Goal: Task Accomplishment & Management: Complete application form

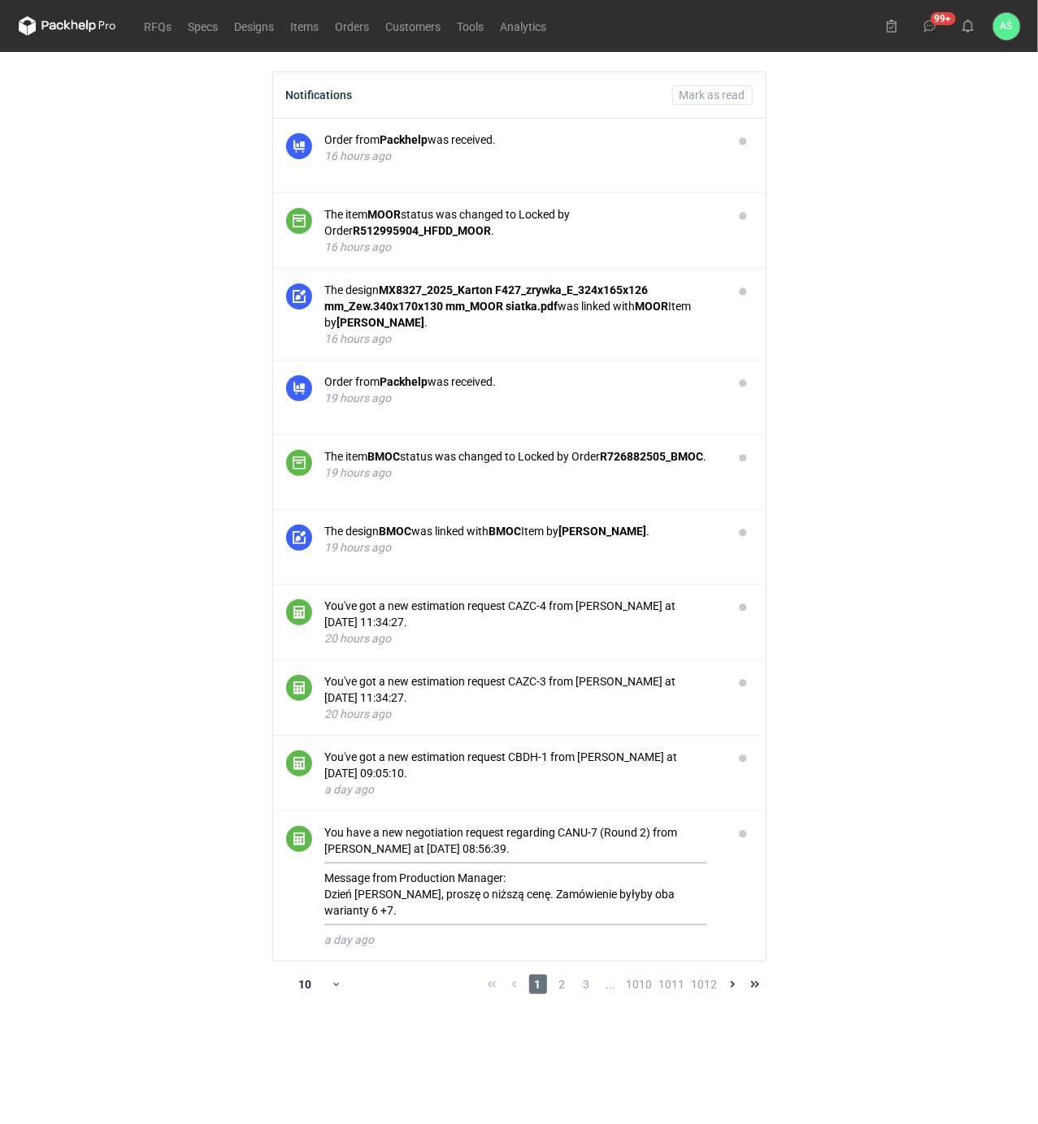
click at [921, 292] on main "Notifications Mark as read Order from Packhelp was received. 16 hours ago The i…" at bounding box center [519, 588] width 1014 height 1072
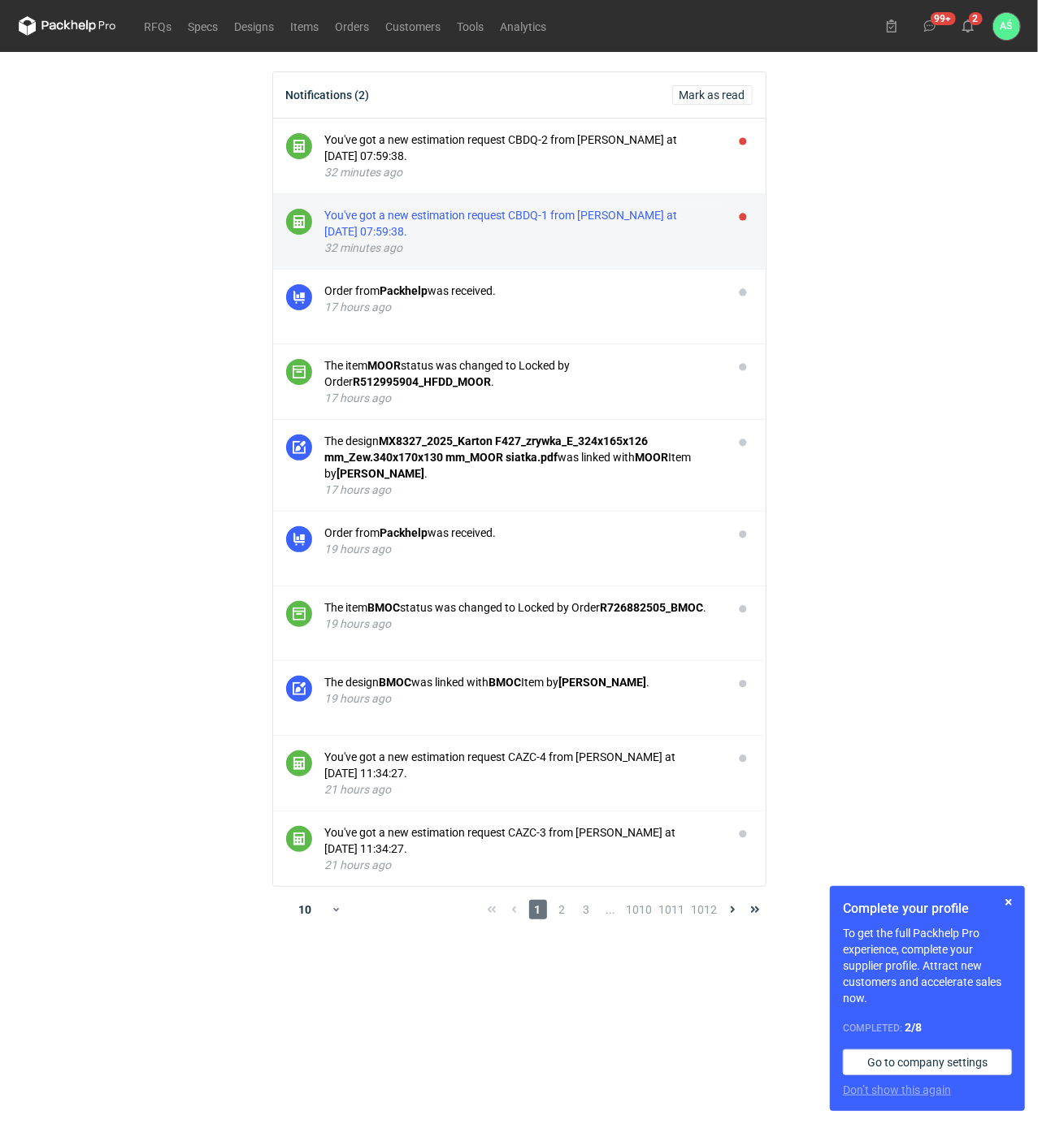
click at [669, 225] on div "You've got a new estimation request CBDQ-1 from [PERSON_NAME] at [DATE] 07:59:3…" at bounding box center [522, 223] width 395 height 32
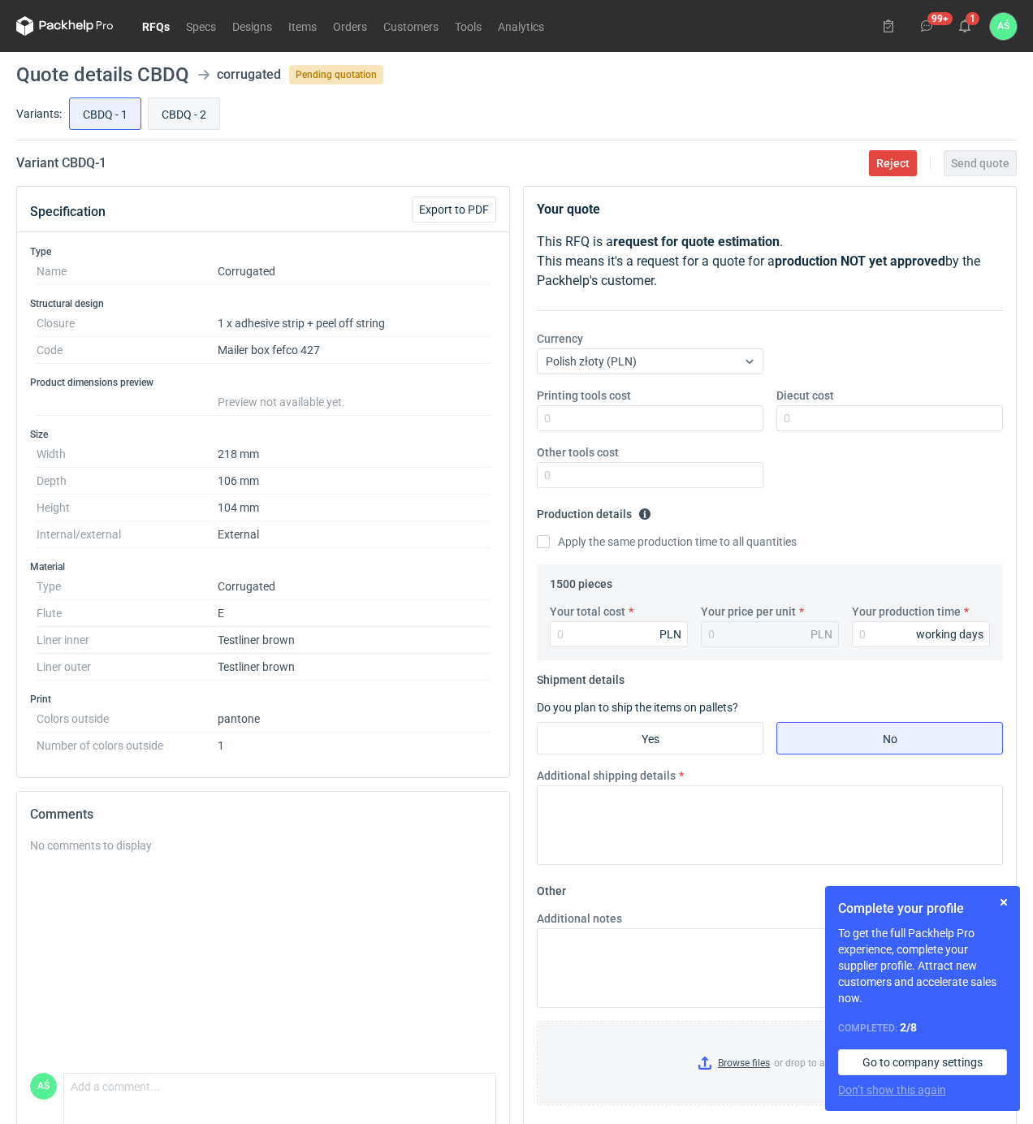
click at [184, 117] on input "CBDQ - 2" at bounding box center [184, 113] width 71 height 31
radio input "true"
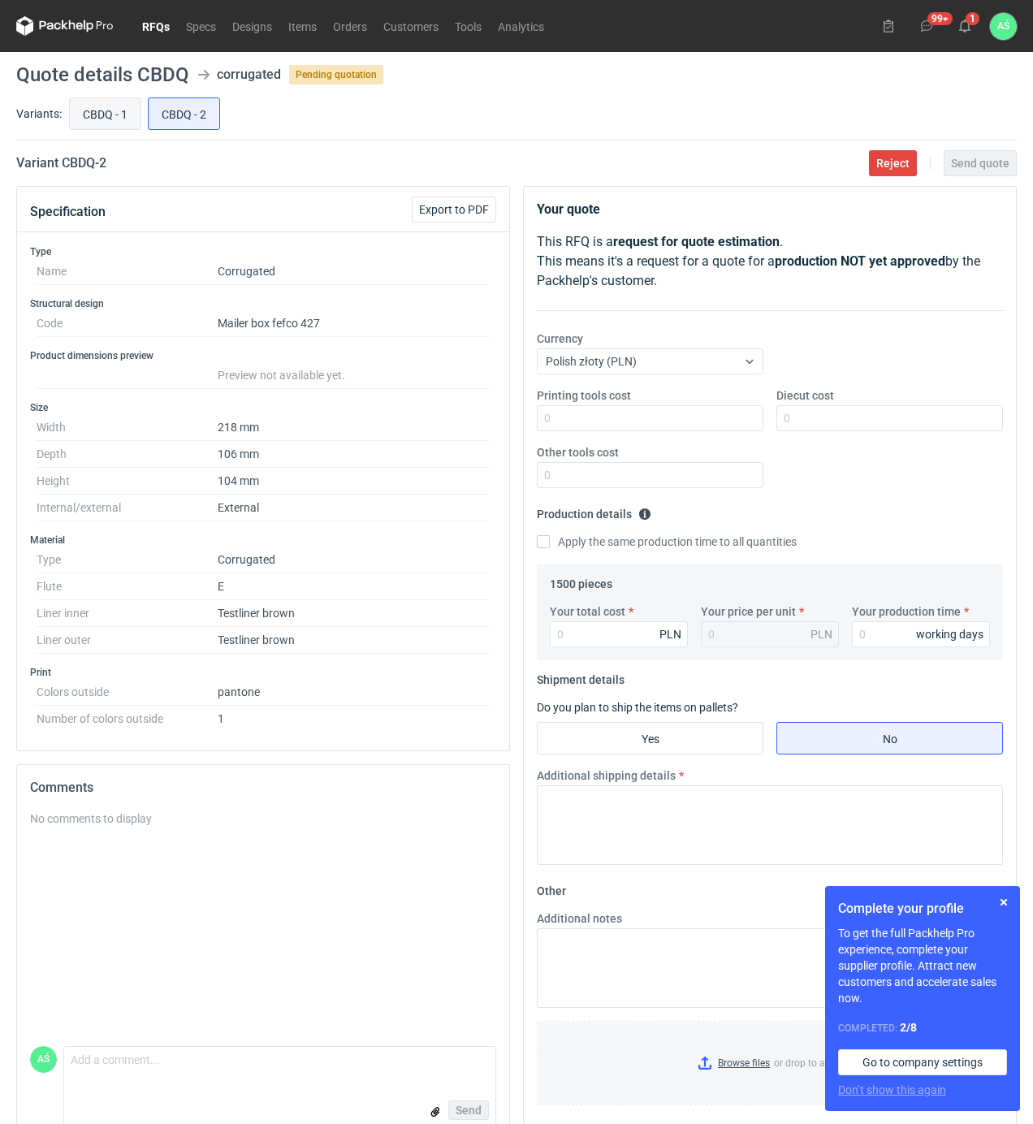
click at [124, 112] on input "CBDQ - 1" at bounding box center [105, 113] width 71 height 31
radio input "true"
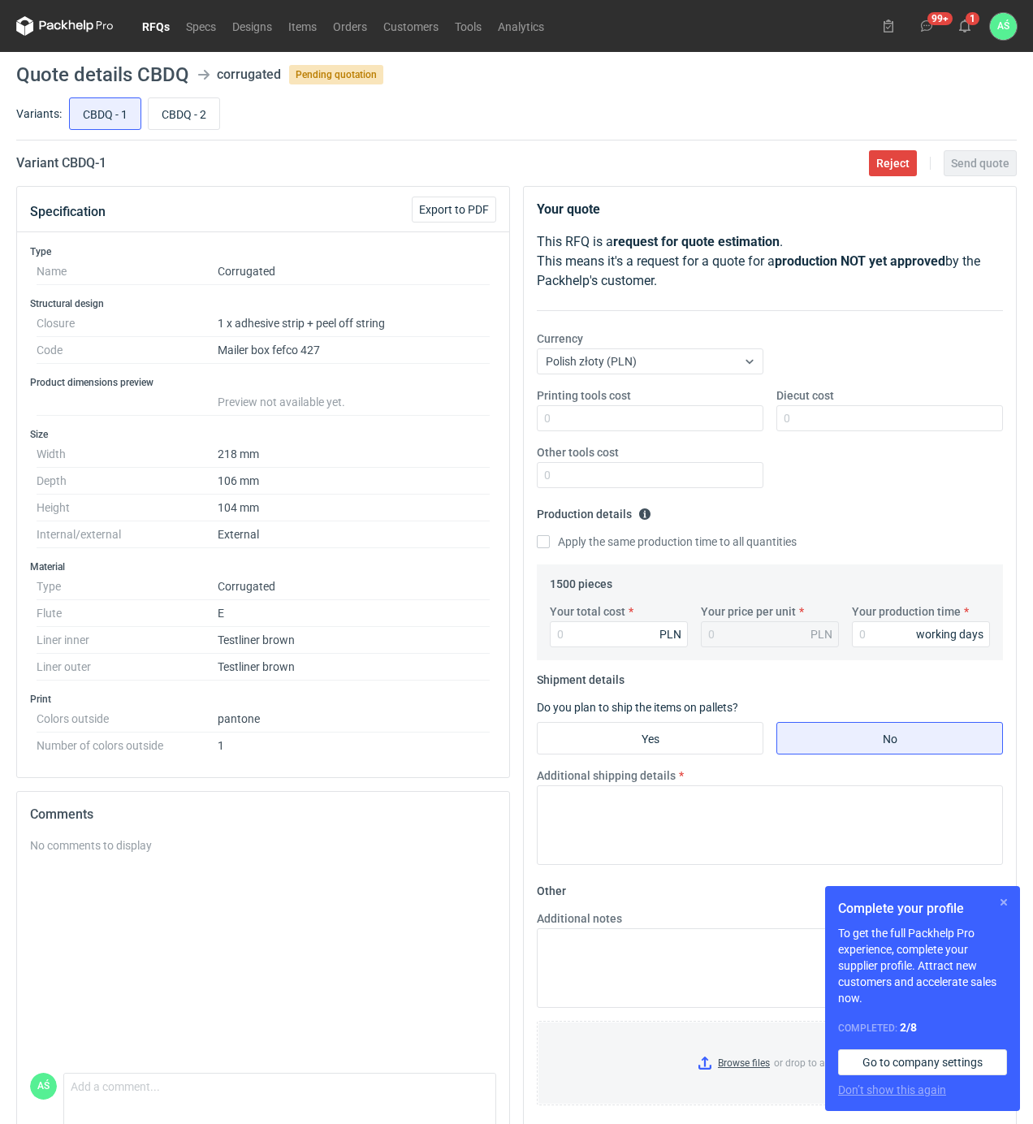
click at [1005, 904] on button "button" at bounding box center [1003, 902] width 19 height 19
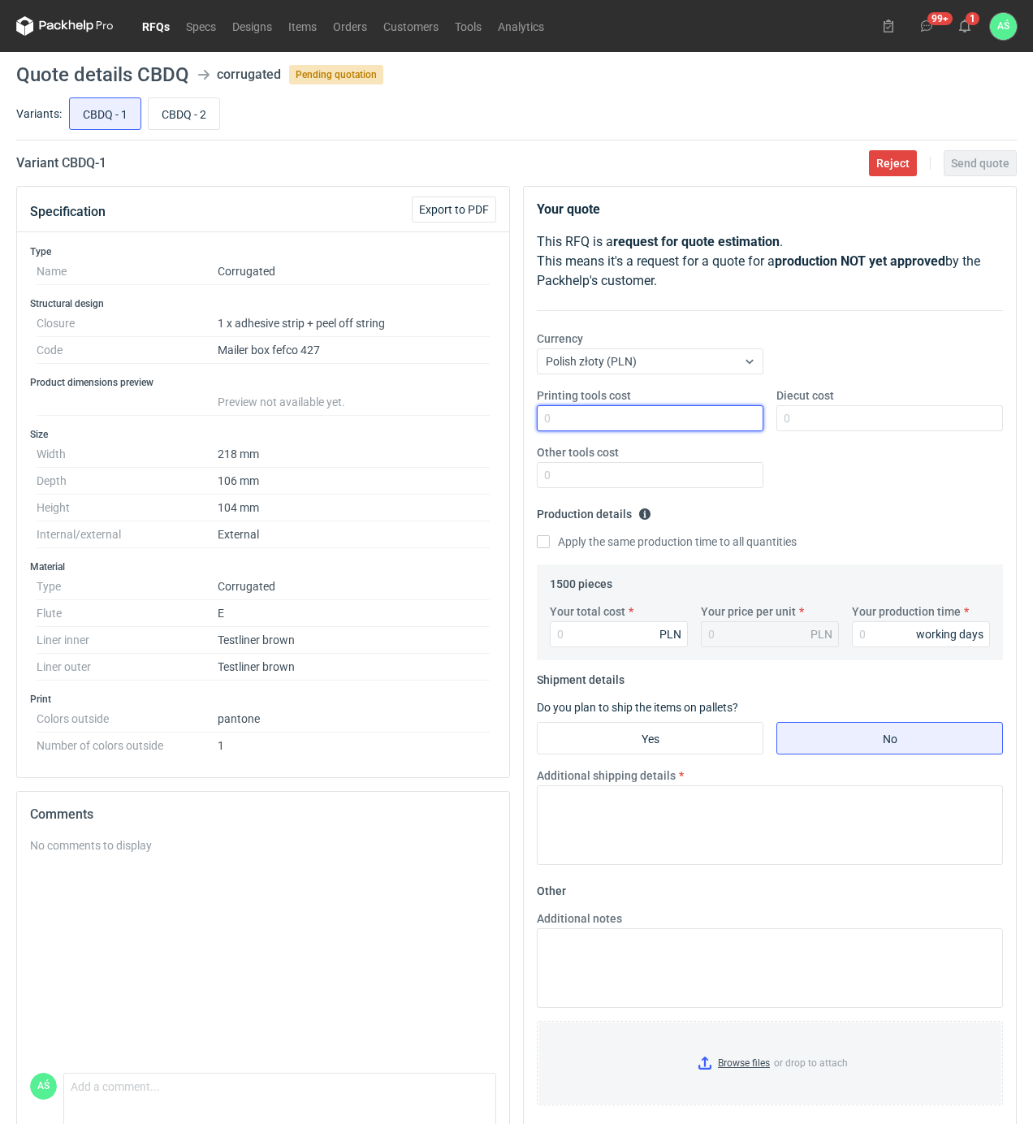
click at [716, 427] on input "Printing tools cost" at bounding box center [650, 418] width 227 height 26
type input "1100"
type input "1200"
type input "19"
type input "0.01"
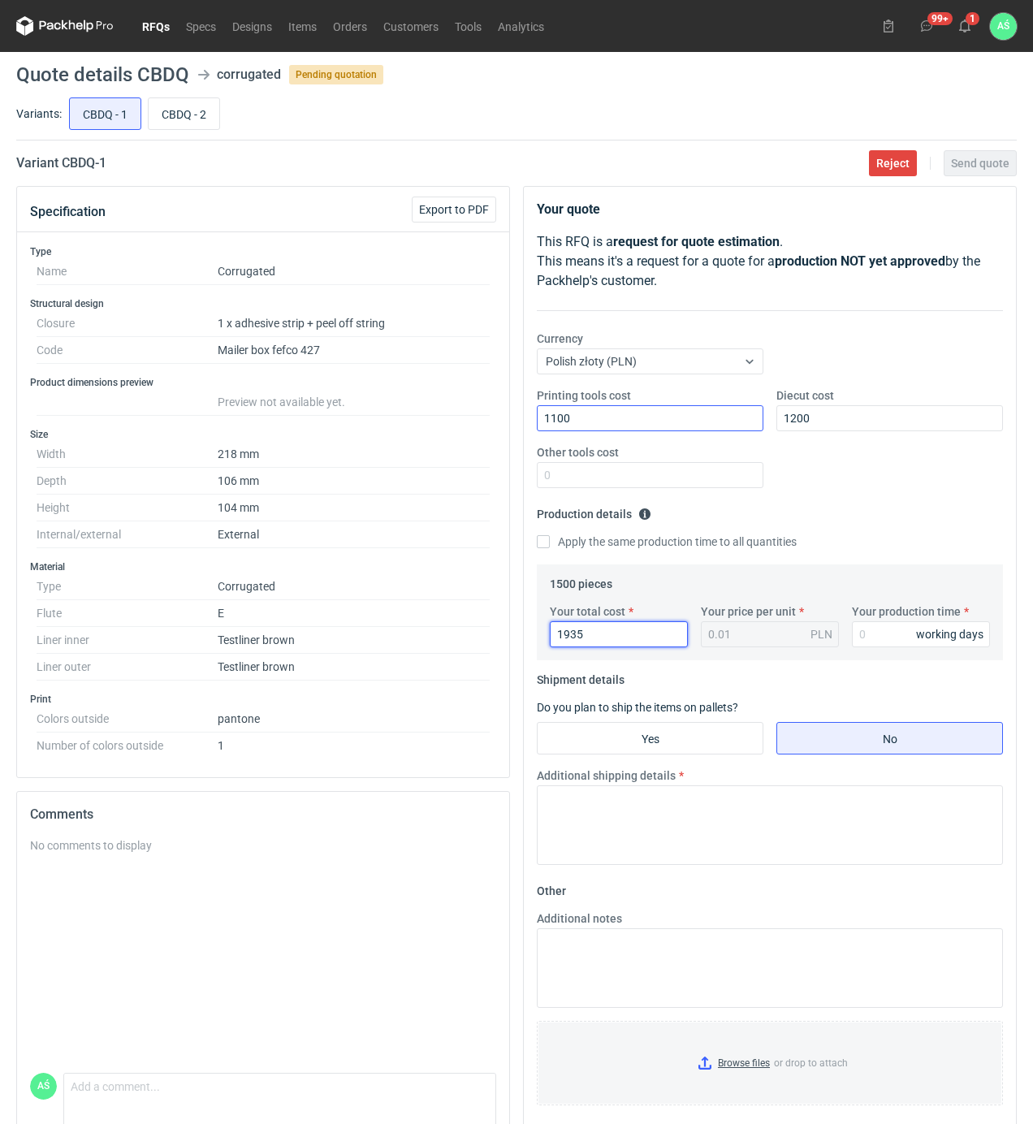
type input "1935"
type input "1.29"
type input "15"
click at [752, 726] on input "Yes" at bounding box center [650, 738] width 225 height 31
radio input "true"
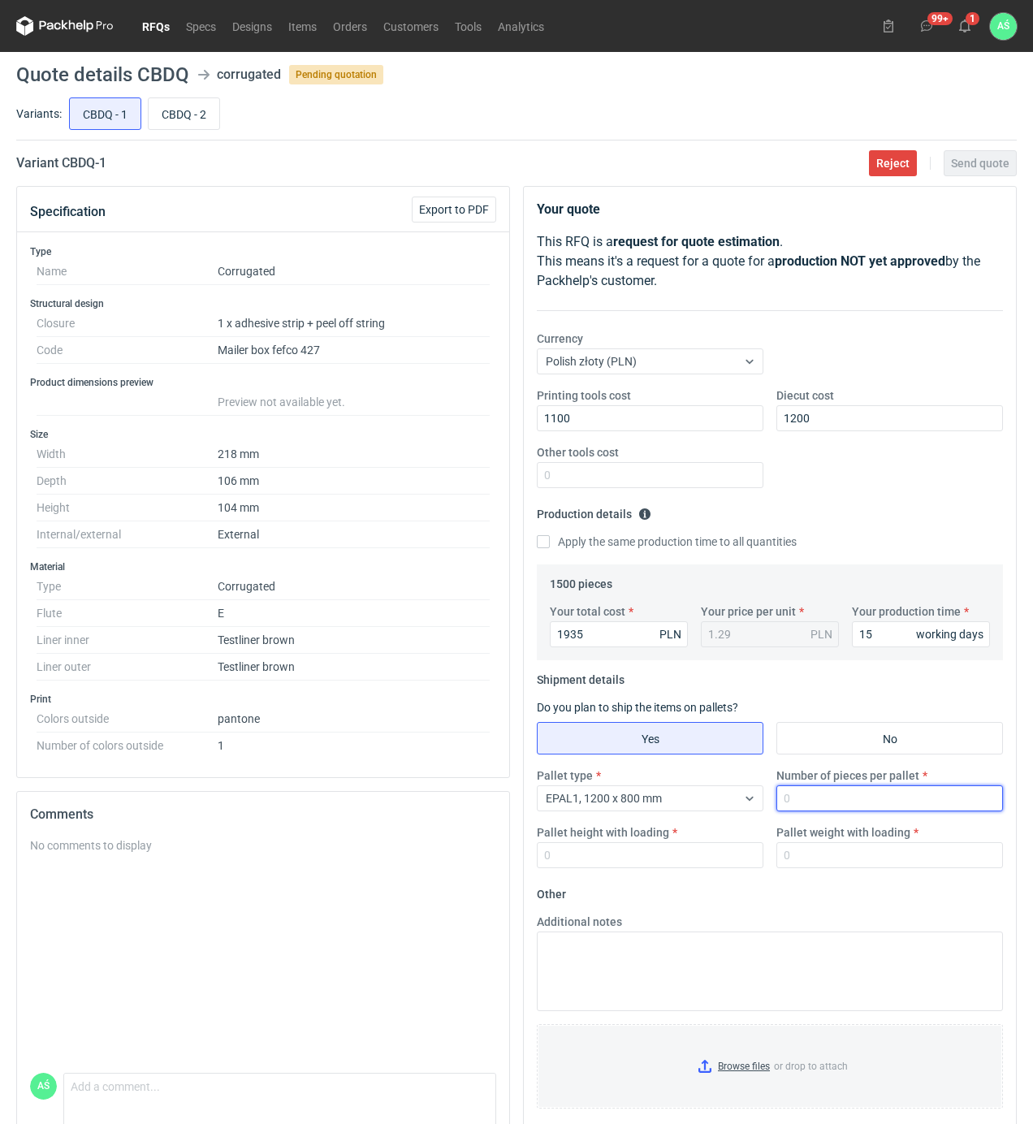
click at [791, 809] on input "Number of pieces per pallet" at bounding box center [890, 799] width 227 height 26
type input "1500"
type input "1800"
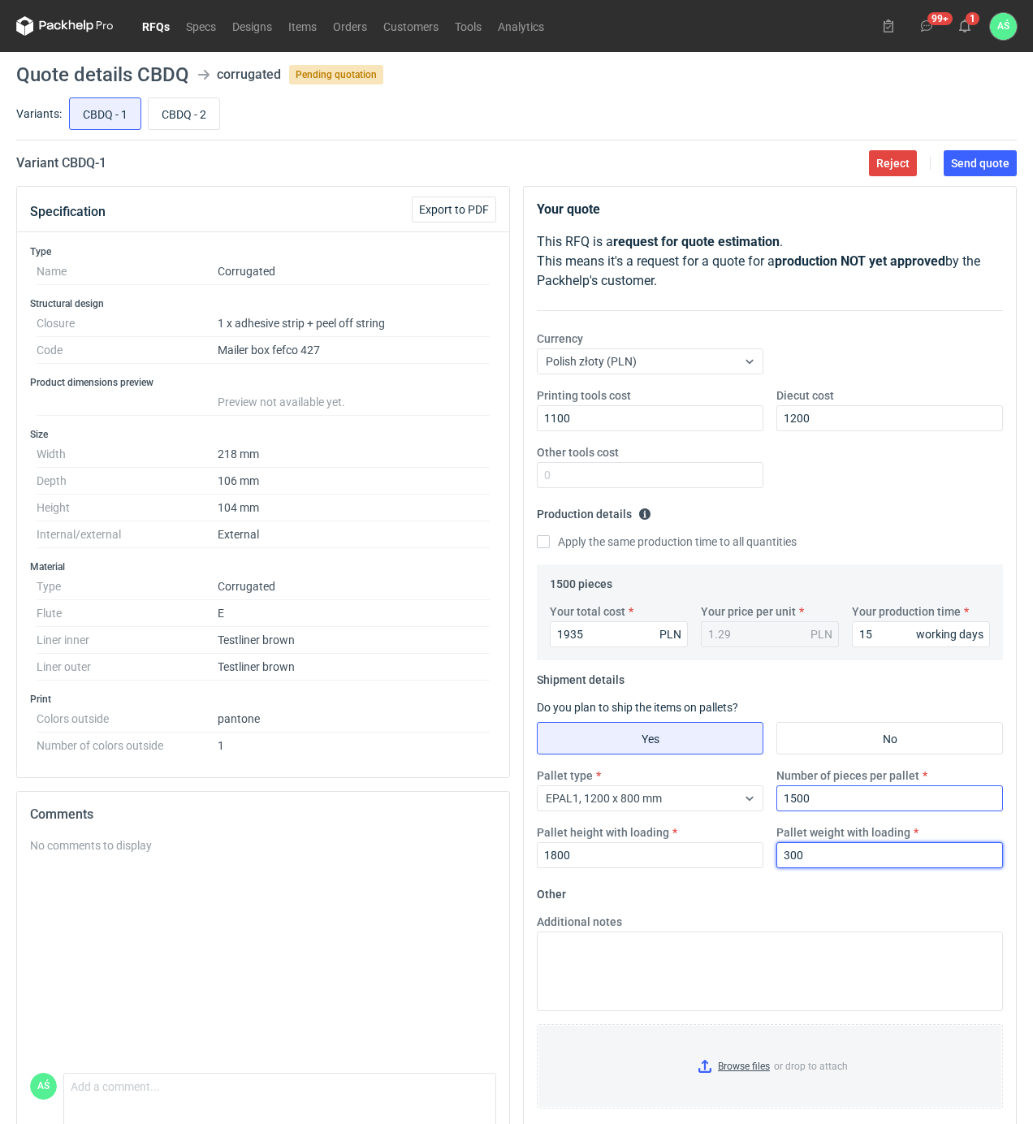
type input "300"
click at [748, 1066] on input "Browse files or drop to attach" at bounding box center [770, 1066] width 463 height 81
click at [973, 163] on span "Send quote" at bounding box center [980, 163] width 58 height 11
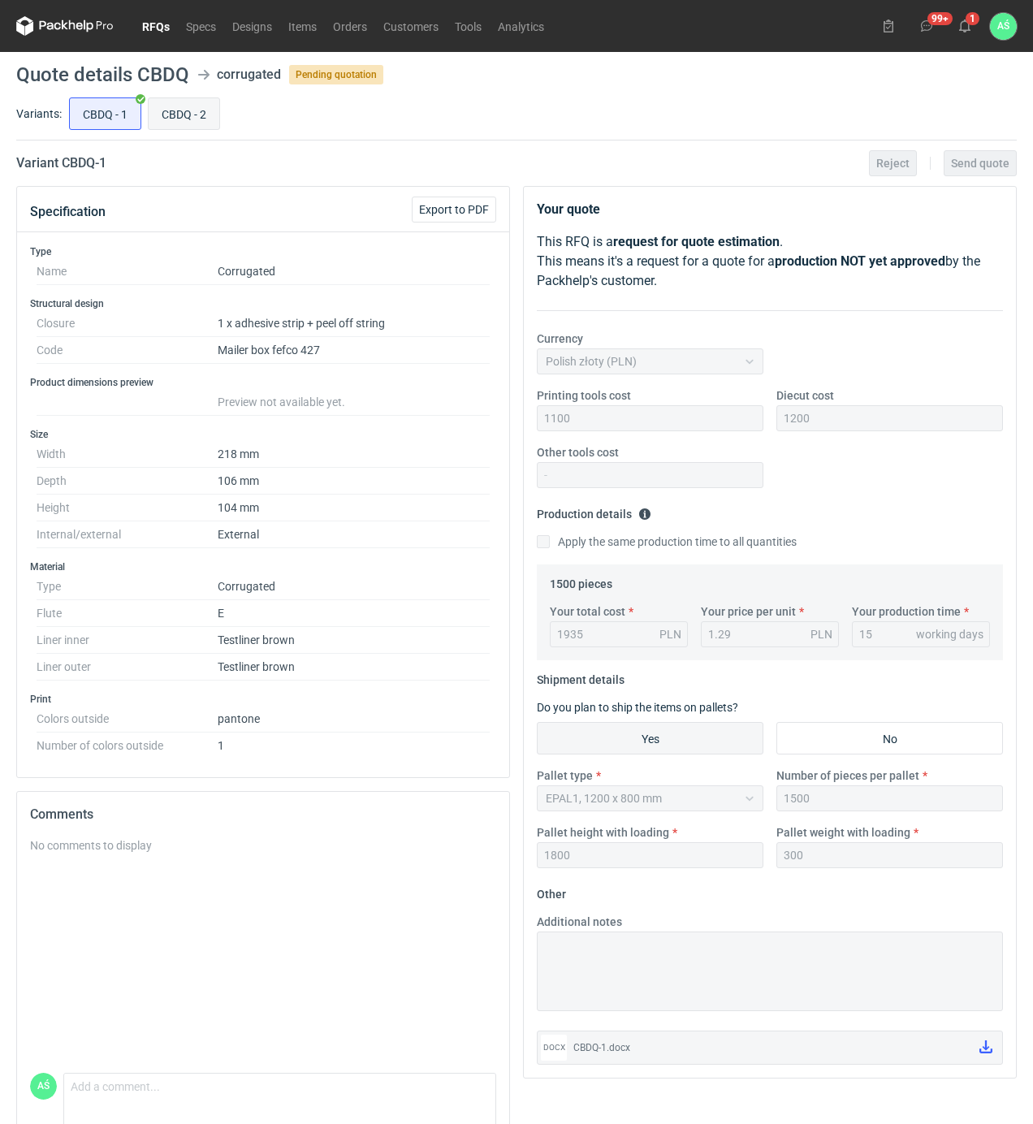
click at [180, 107] on input "CBDQ - 2" at bounding box center [184, 113] width 71 height 31
radio input "true"
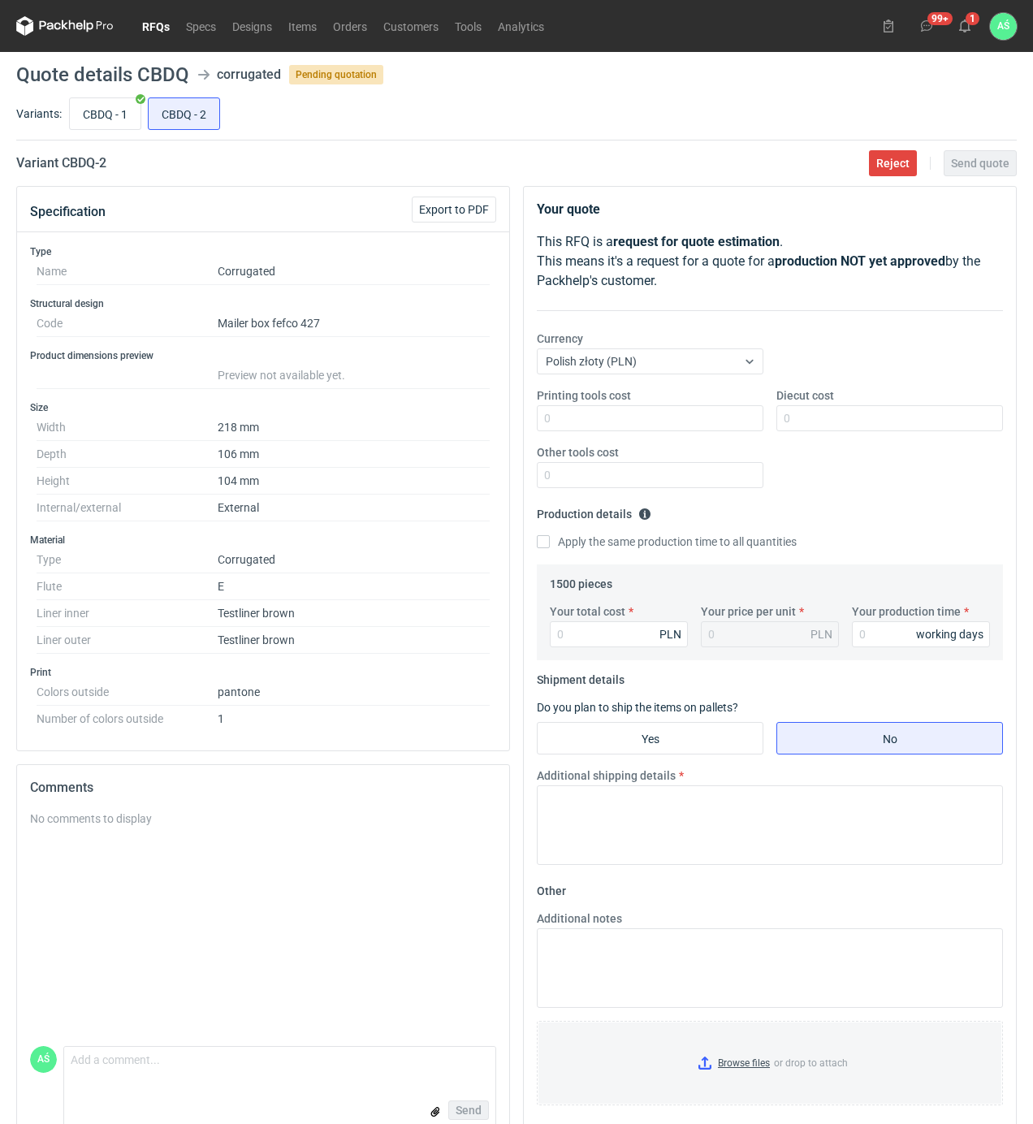
click at [693, 435] on div "Printing tools cost Diecut cost Other tools cost" at bounding box center [770, 445] width 479 height 114
click at [702, 422] on input "Printing tools cost" at bounding box center [650, 418] width 227 height 26
type input "1100"
type input "1200"
type input "1455"
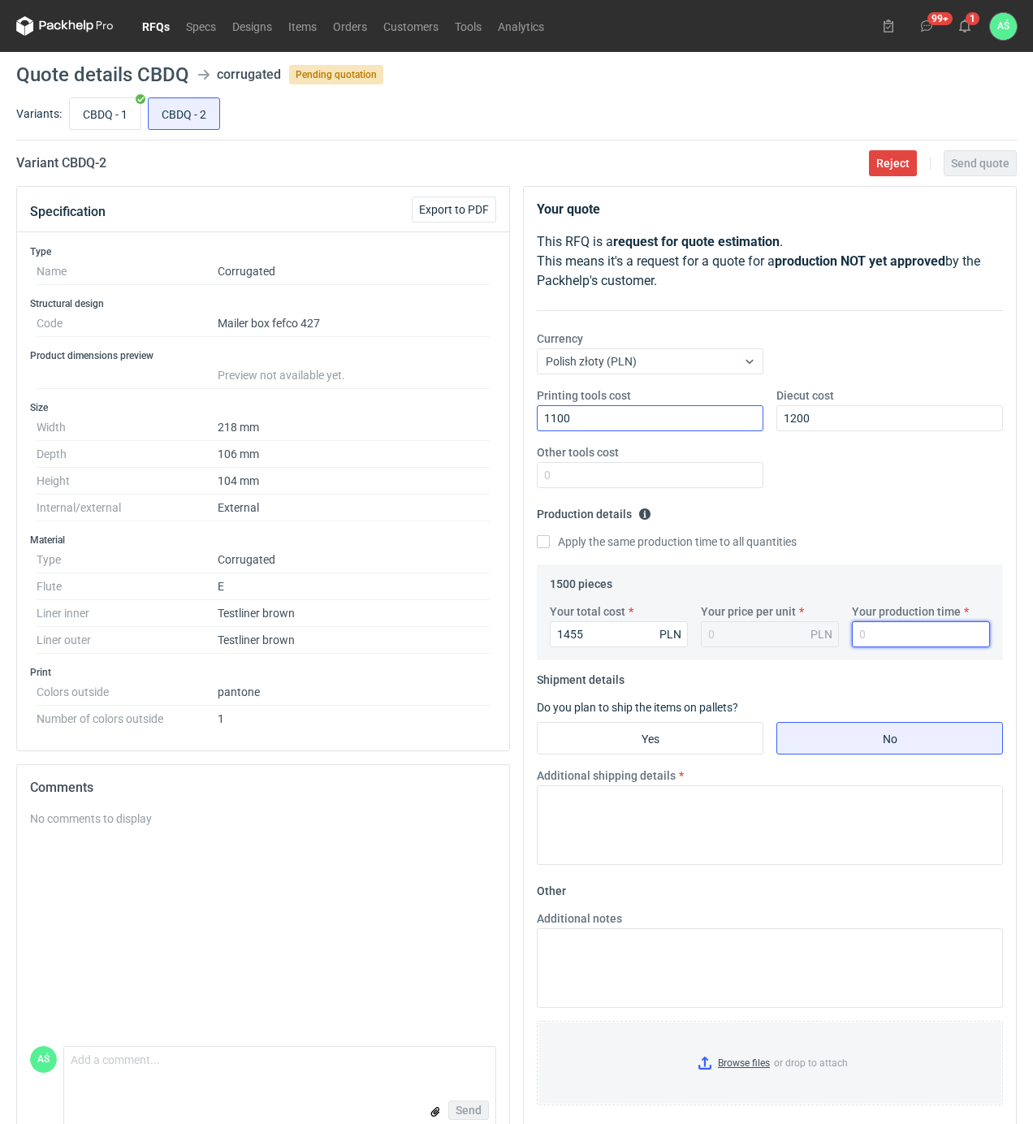
type input "0.97"
type input "15"
click at [641, 746] on input "Yes" at bounding box center [650, 738] width 225 height 31
radio input "true"
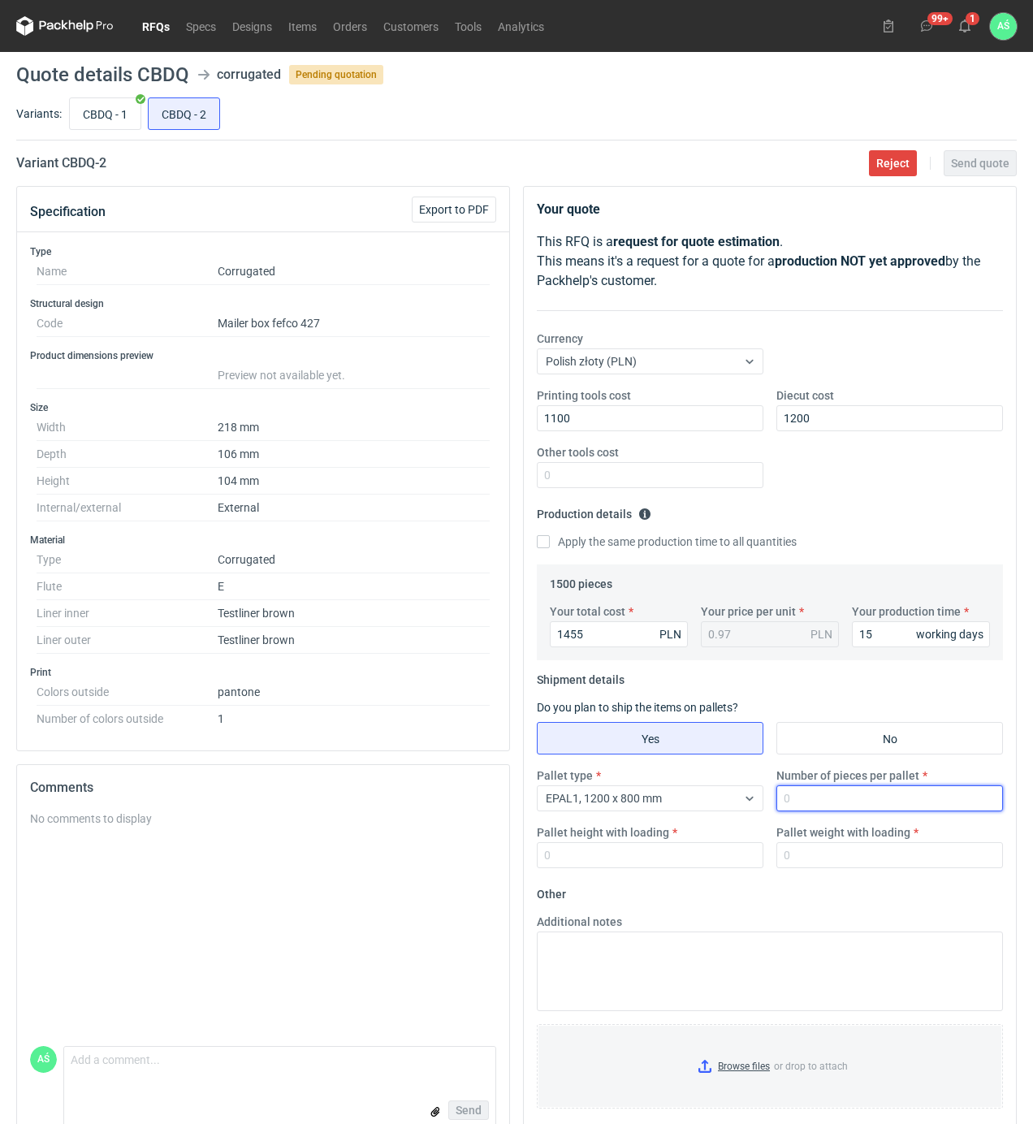
click at [835, 811] on input "Number of pieces per pallet" at bounding box center [890, 799] width 227 height 26
type input "1500"
type input "1800"
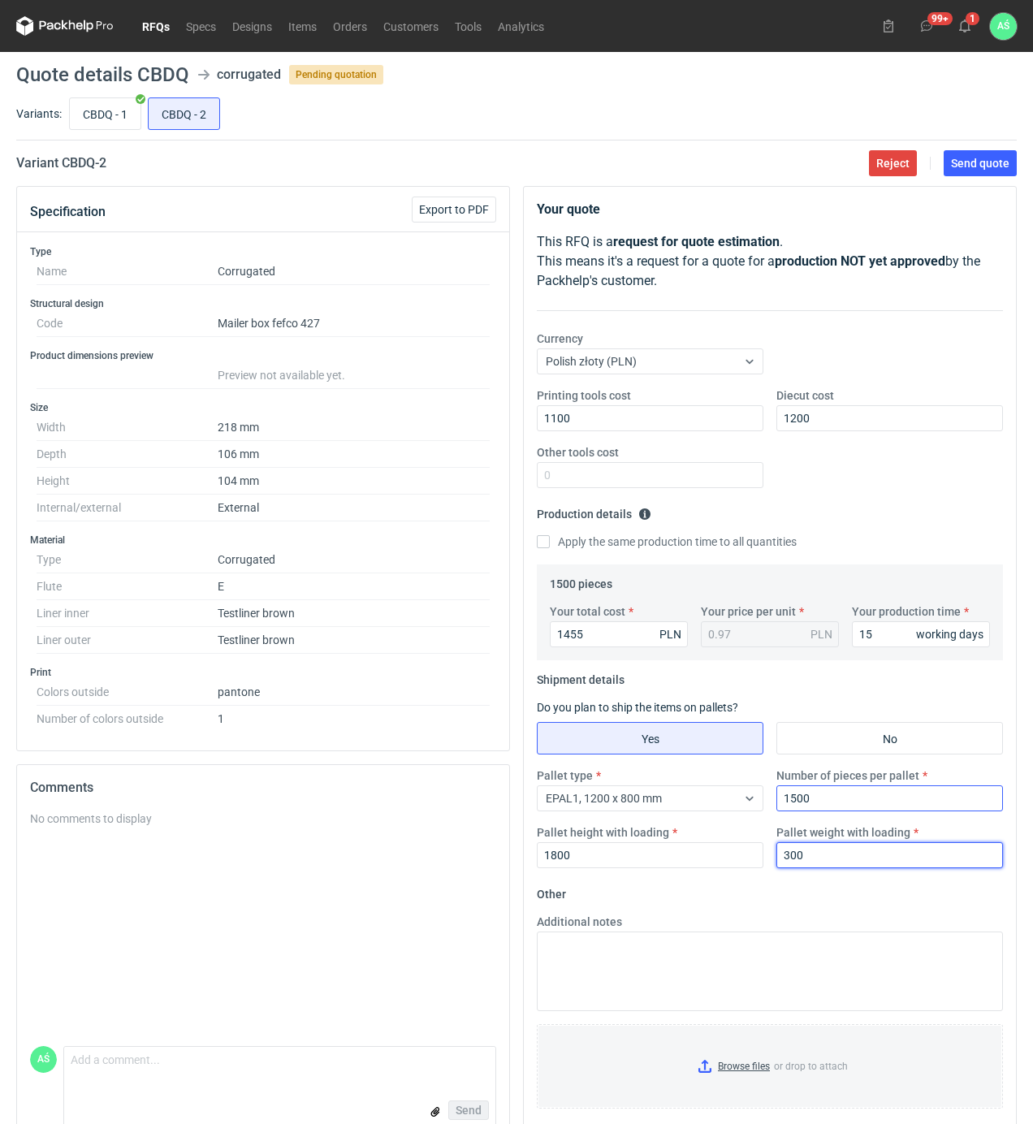
type input "300"
click at [760, 1057] on input "Browse files or drop to attach" at bounding box center [770, 1066] width 463 height 81
click at [1002, 171] on button "Send quote" at bounding box center [980, 163] width 73 height 26
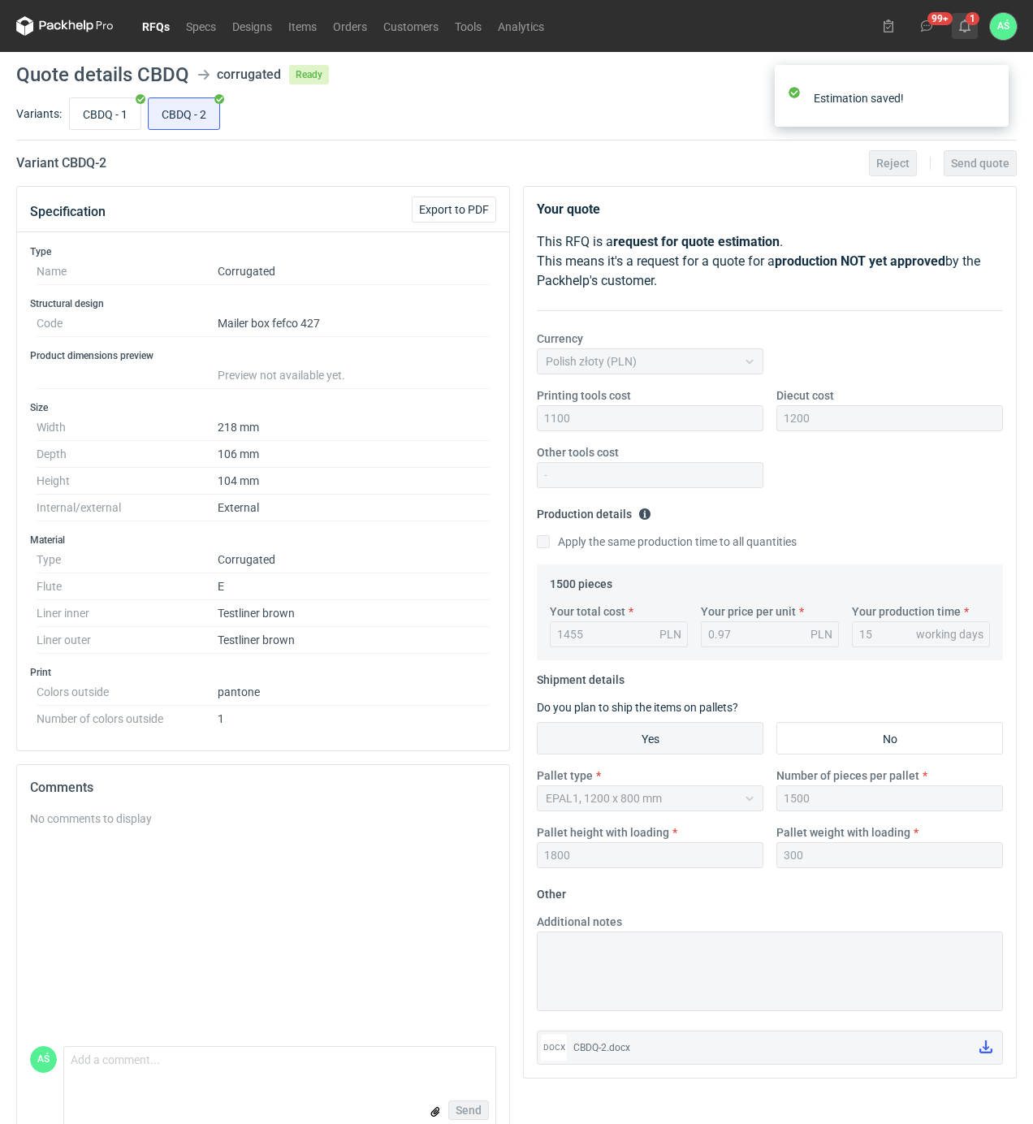
click at [966, 30] on use at bounding box center [965, 25] width 11 height 13
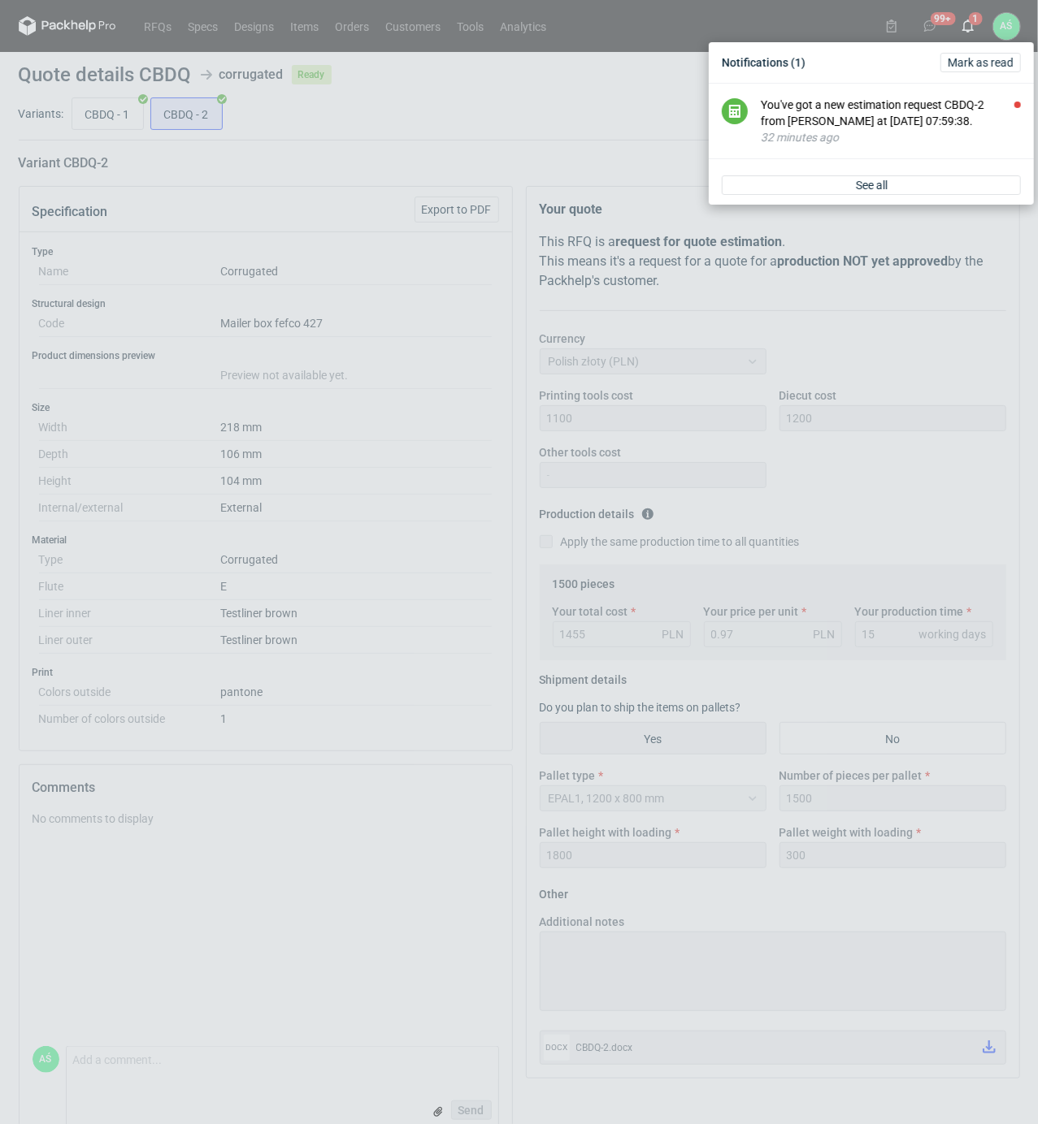
click at [895, 120] on div "You've got a new estimation request CBDQ-2 from [PERSON_NAME] at [DATE] 07:59:3…" at bounding box center [890, 113] width 260 height 32
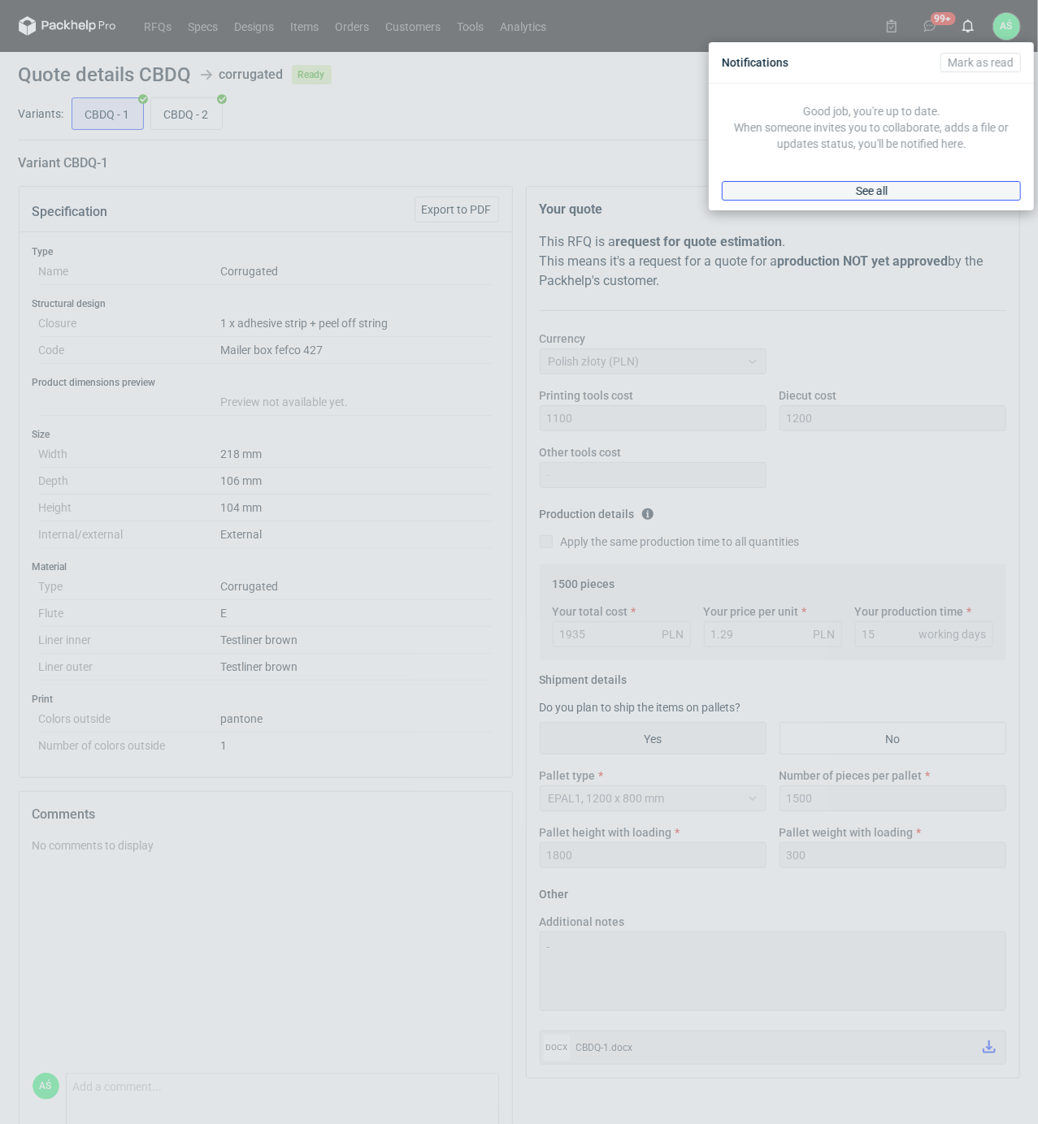
click at [931, 187] on link "See all" at bounding box center [870, 190] width 299 height 19
